Goal: Task Accomplishment & Management: Use online tool/utility

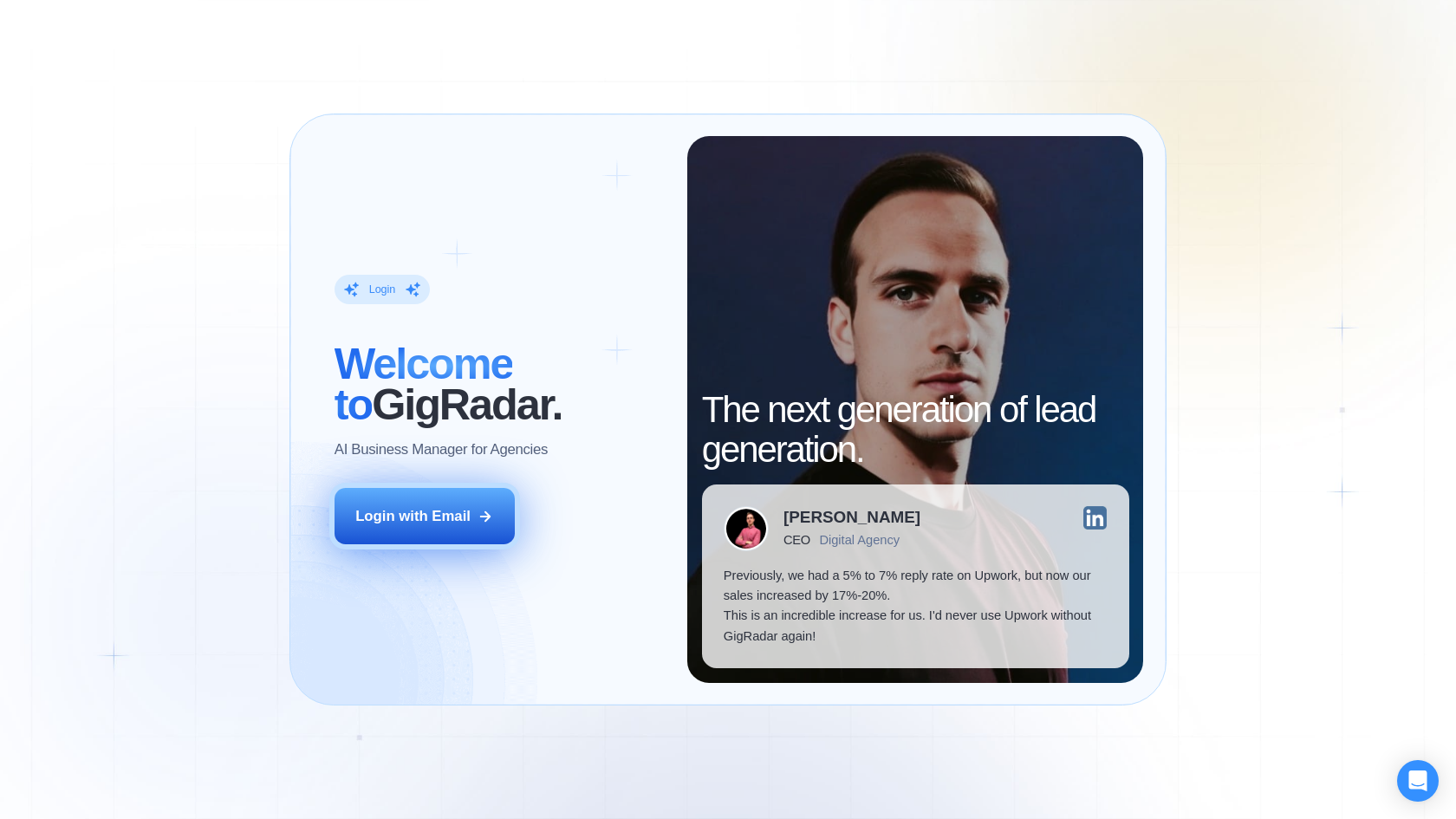
click at [430, 511] on div "Login with Email" at bounding box center [412, 516] width 115 height 20
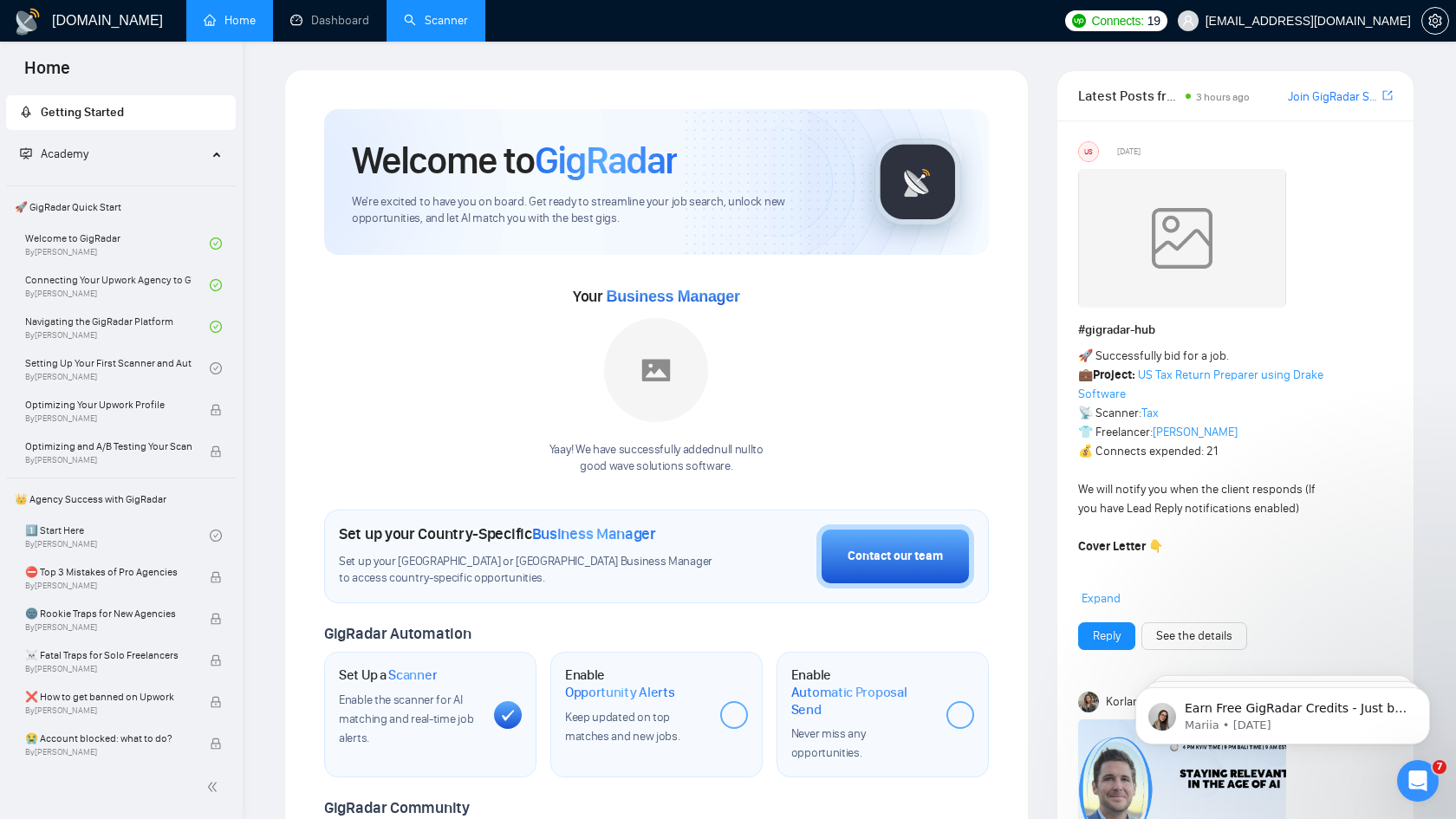
click at [441, 24] on link "Scanner" at bounding box center [436, 19] width 64 height 15
